Goal: Download file/media

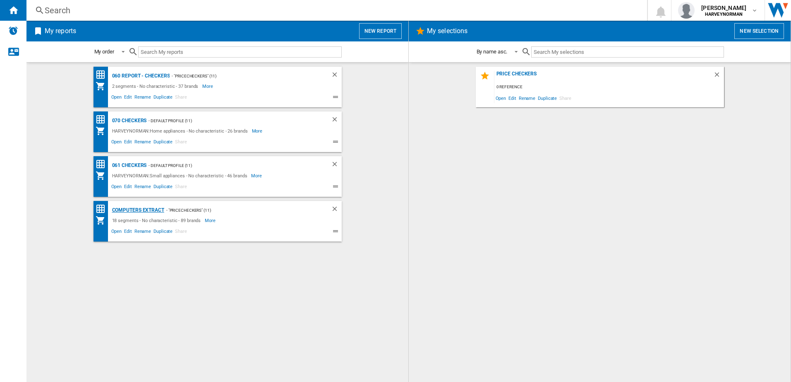
click at [153, 207] on div "Computers extract" at bounding box center [137, 210] width 54 height 10
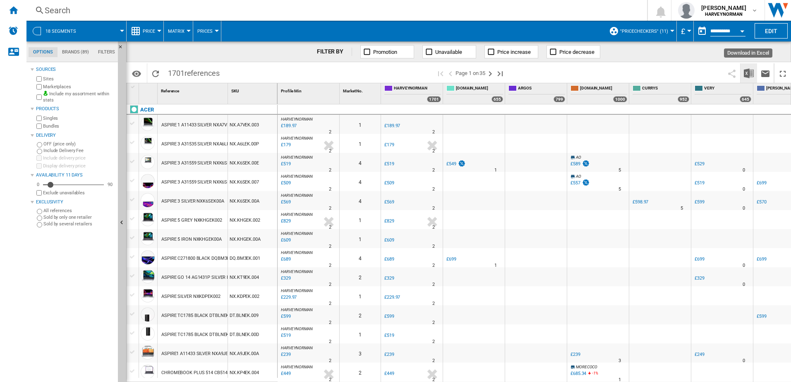
click at [751, 72] on img "Download in Excel" at bounding box center [749, 73] width 10 height 10
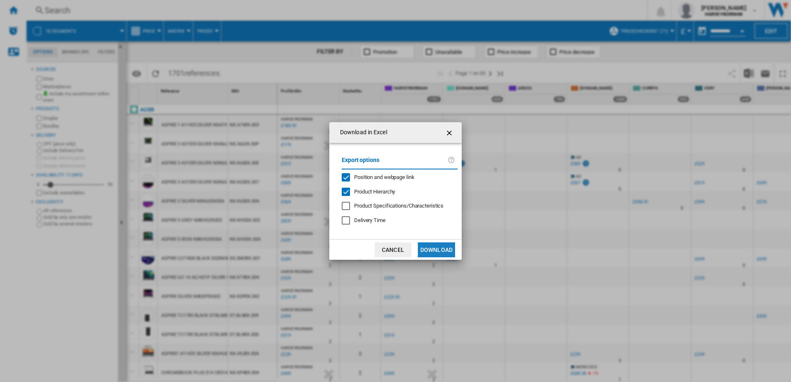
click at [442, 251] on button "Download" at bounding box center [436, 249] width 37 height 15
